Goal: Use online tool/utility: Utilize a website feature to perform a specific function

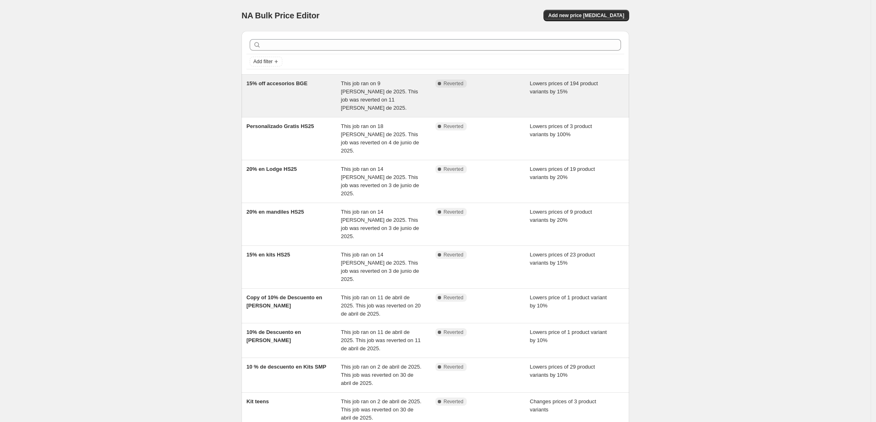
click at [277, 101] on div "15% off accesorios BGE" at bounding box center [293, 96] width 95 height 33
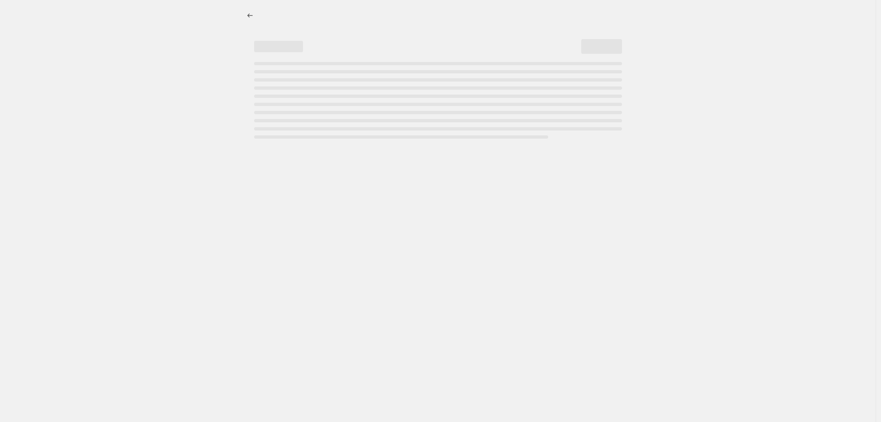
select select "percentage"
select select "collection"
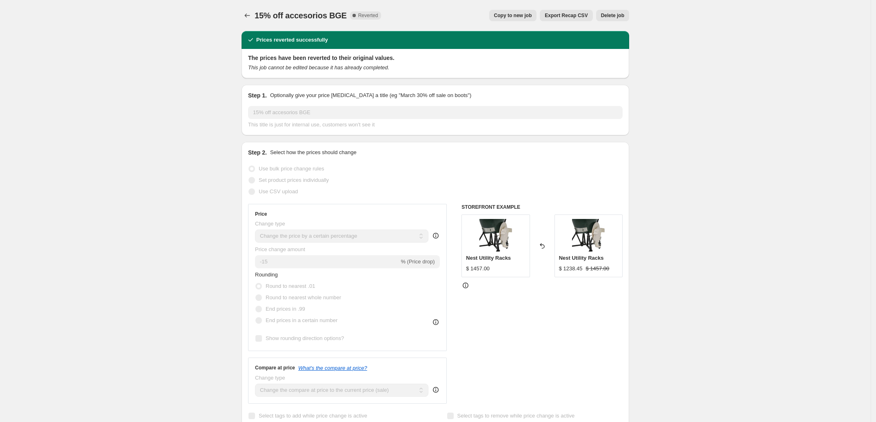
click at [515, 20] on button "Copy to new job" at bounding box center [513, 15] width 48 height 11
select select "percentage"
select select "collection"
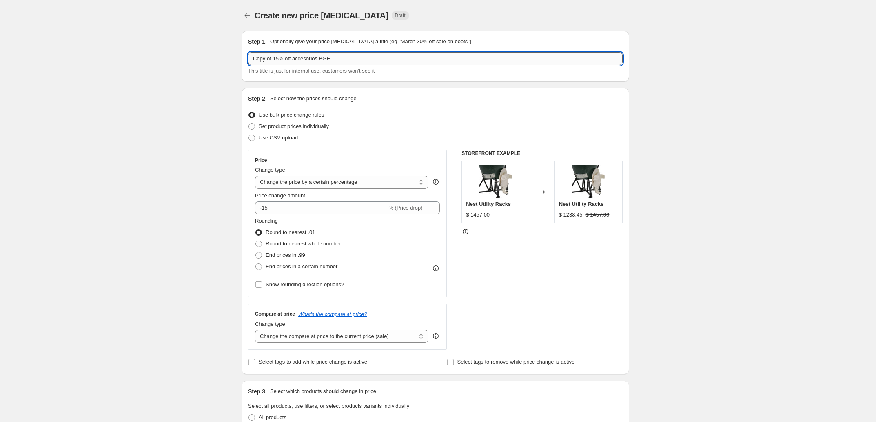
click at [358, 58] on input "Copy of 15% off accesorios BGE" at bounding box center [435, 58] width 374 height 13
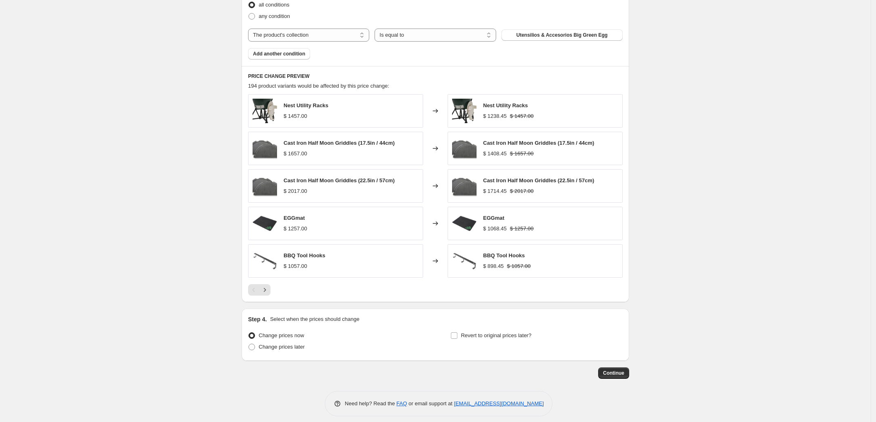
scroll to position [487, 0]
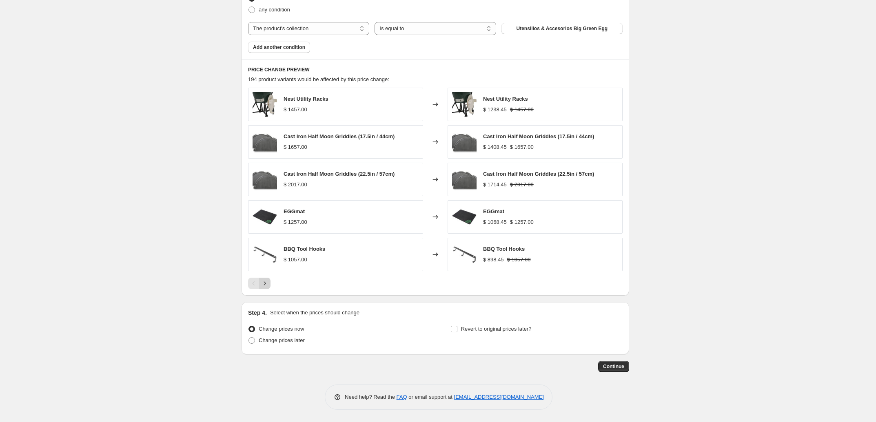
type input "Copy of 15% off accesorios BGE del 29 al 31 [PERSON_NAME]"
click at [266, 285] on icon "Next" at bounding box center [265, 283] width 2 height 4
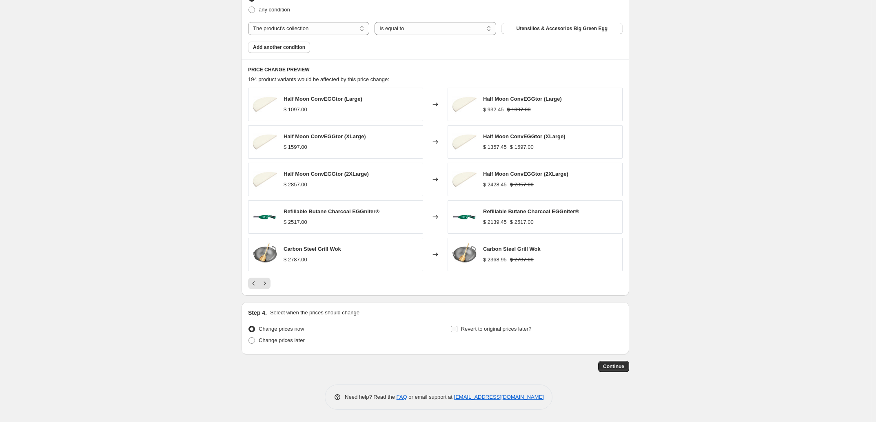
click at [457, 331] on input "Revert to original prices later?" at bounding box center [454, 329] width 7 height 7
checkbox input "true"
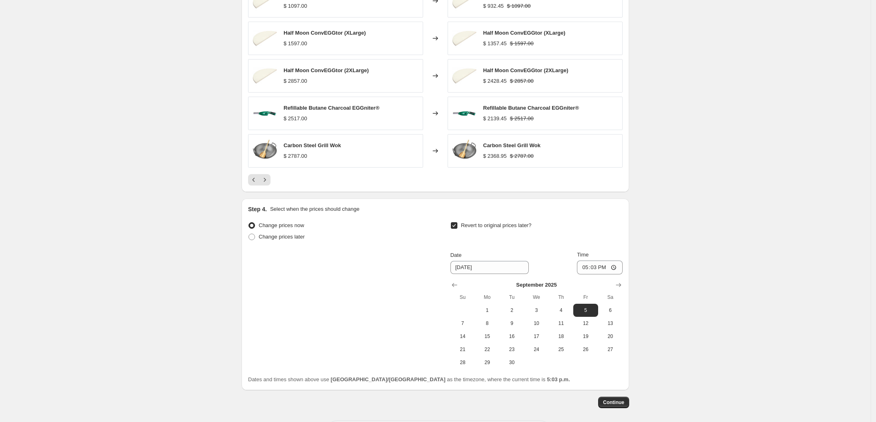
scroll to position [626, 0]
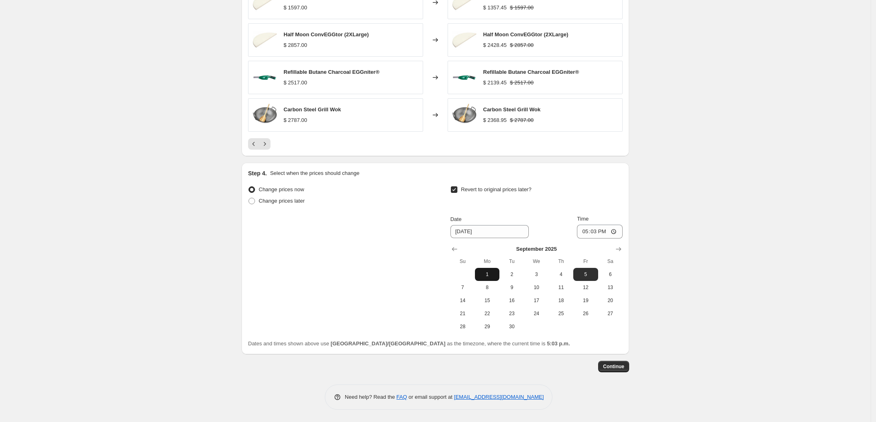
click at [494, 279] on button "1" at bounding box center [487, 274] width 24 height 13
type input "[DATE]"
click at [591, 233] on input "17:03" at bounding box center [600, 232] width 46 height 14
click at [612, 226] on input "17:03" at bounding box center [600, 232] width 46 height 14
click at [614, 230] on input "17:03" at bounding box center [600, 232] width 46 height 14
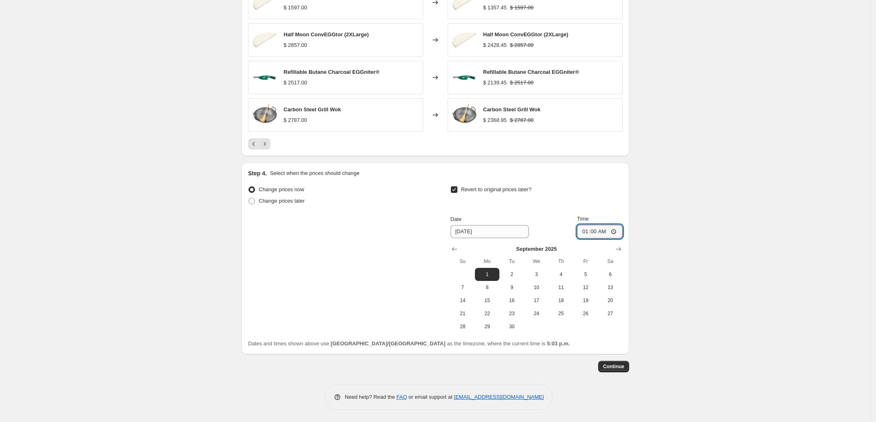
type input "01:00"
click at [612, 369] on span "Continue" at bounding box center [613, 366] width 21 height 7
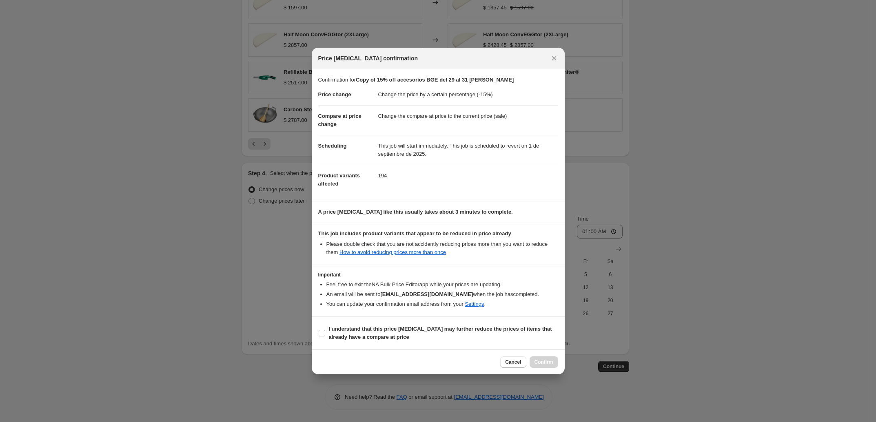
drag, startPoint x: 320, startPoint y: 334, endPoint x: 315, endPoint y: 341, distance: 7.8
click at [319, 337] on span ":r3t:" at bounding box center [321, 333] width 7 height 7
click at [319, 336] on input "I understand that this price [MEDICAL_DATA] may further reduce the prices of it…" at bounding box center [322, 333] width 7 height 7
checkbox input "true"
click at [549, 365] on span "Confirm" at bounding box center [543, 362] width 19 height 7
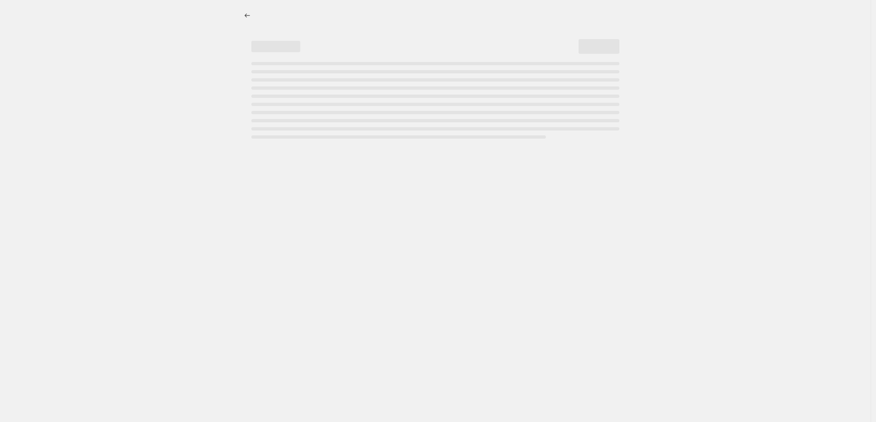
select select "percentage"
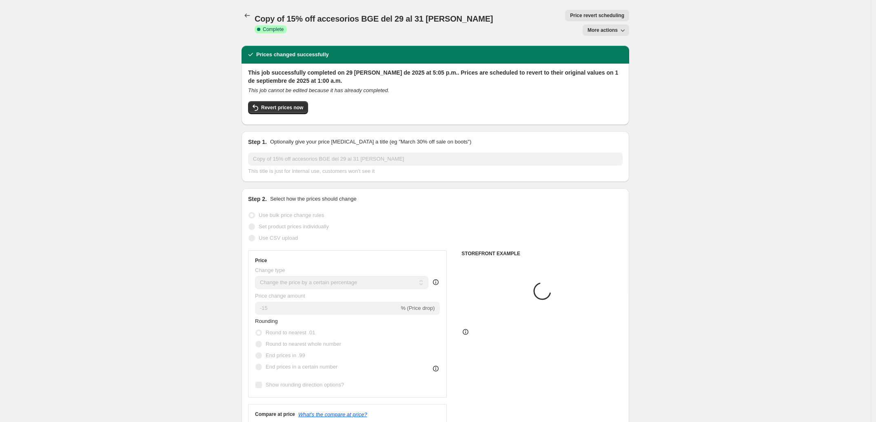
select select "collection"
